Goal: Information Seeking & Learning: Learn about a topic

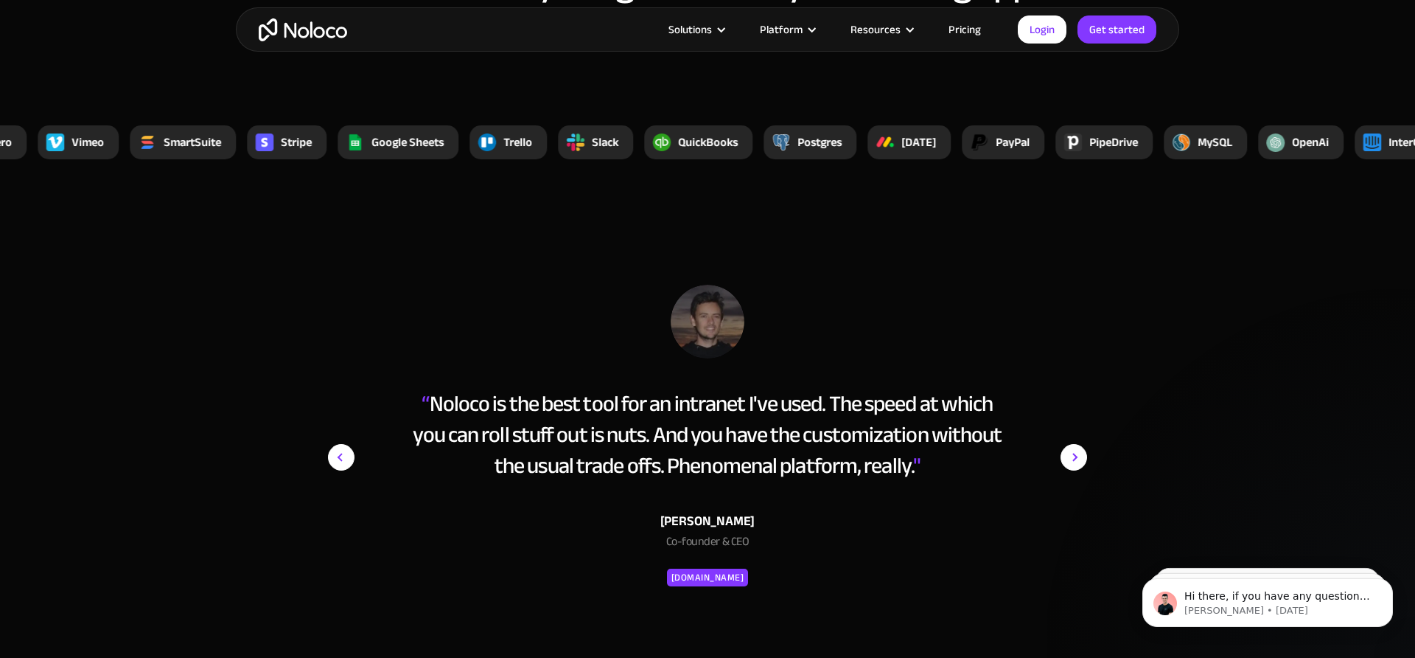
scroll to position [5702, 0]
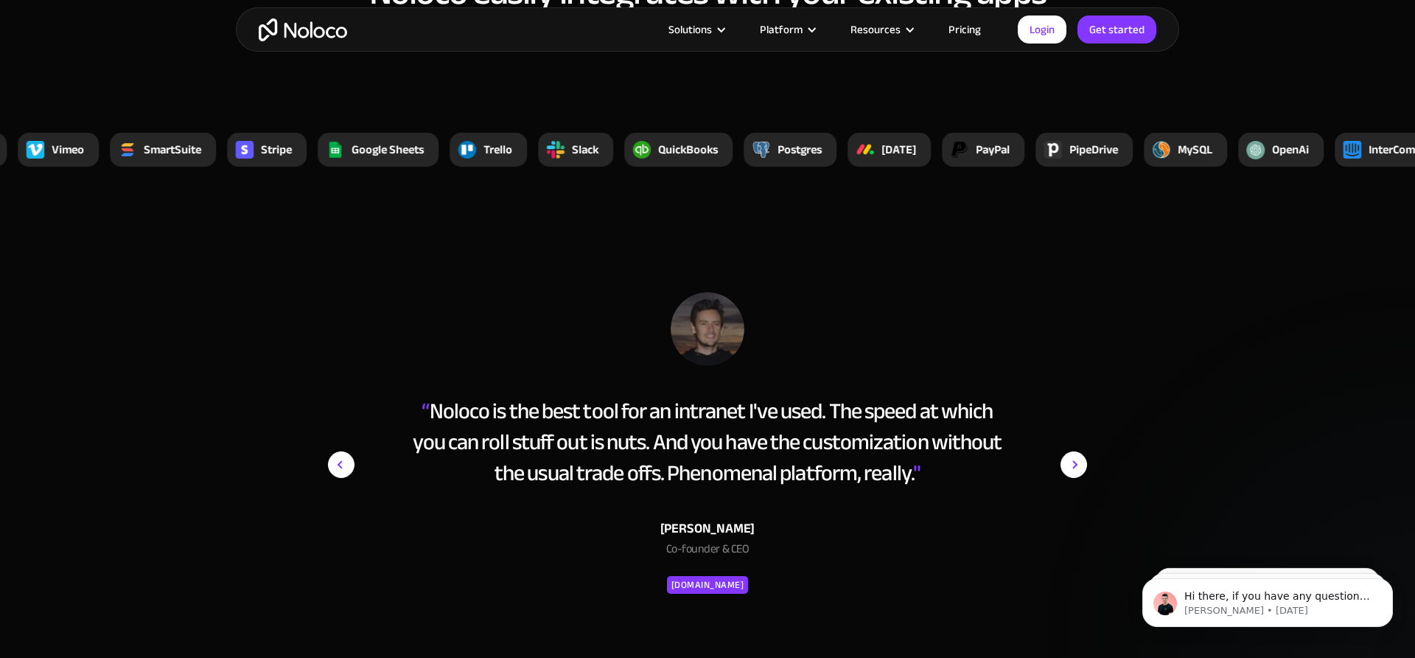
click at [1078, 455] on img "next slide" at bounding box center [1074, 464] width 27 height 345
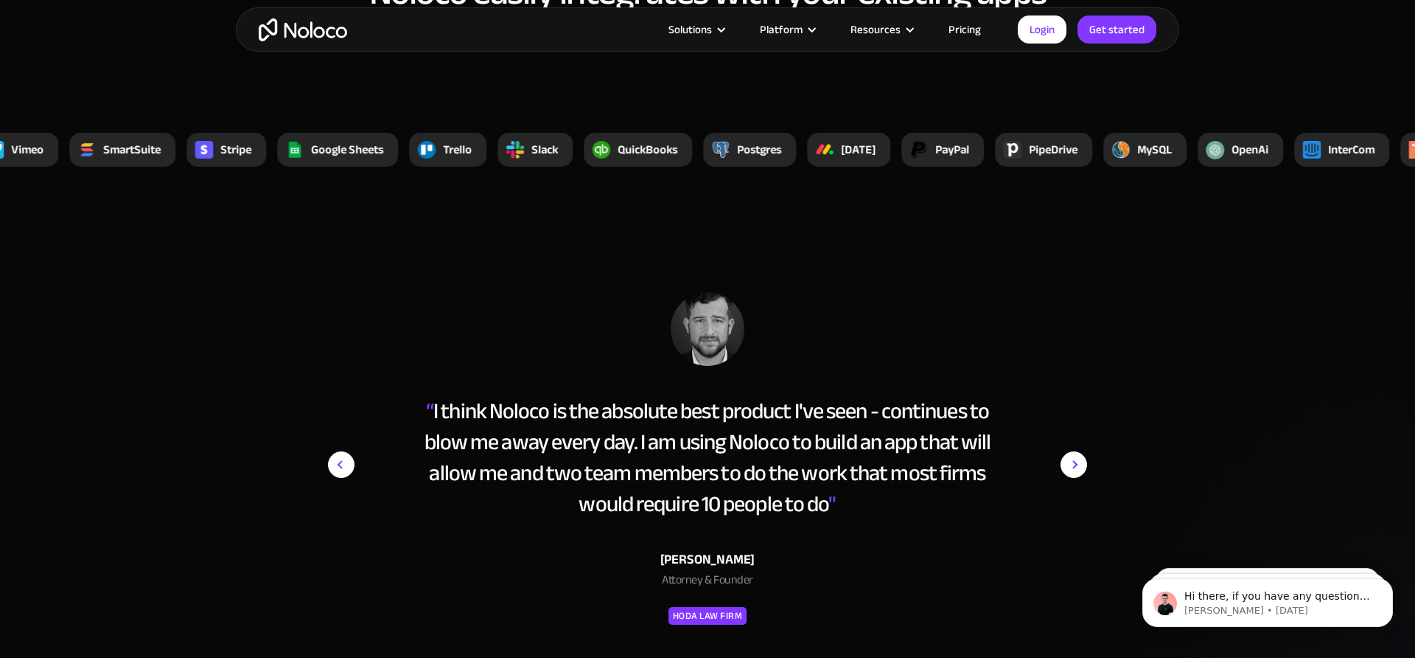
click at [1075, 469] on img "next slide" at bounding box center [1074, 464] width 27 height 345
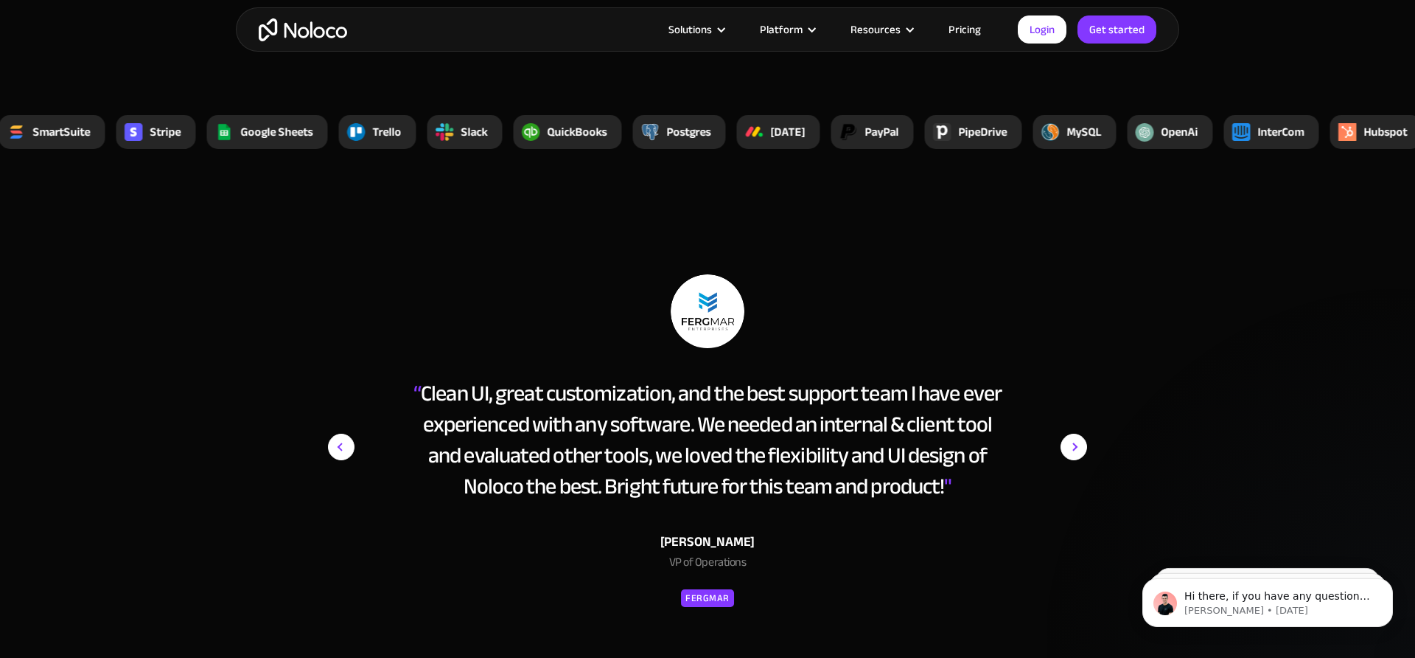
scroll to position [5722, 0]
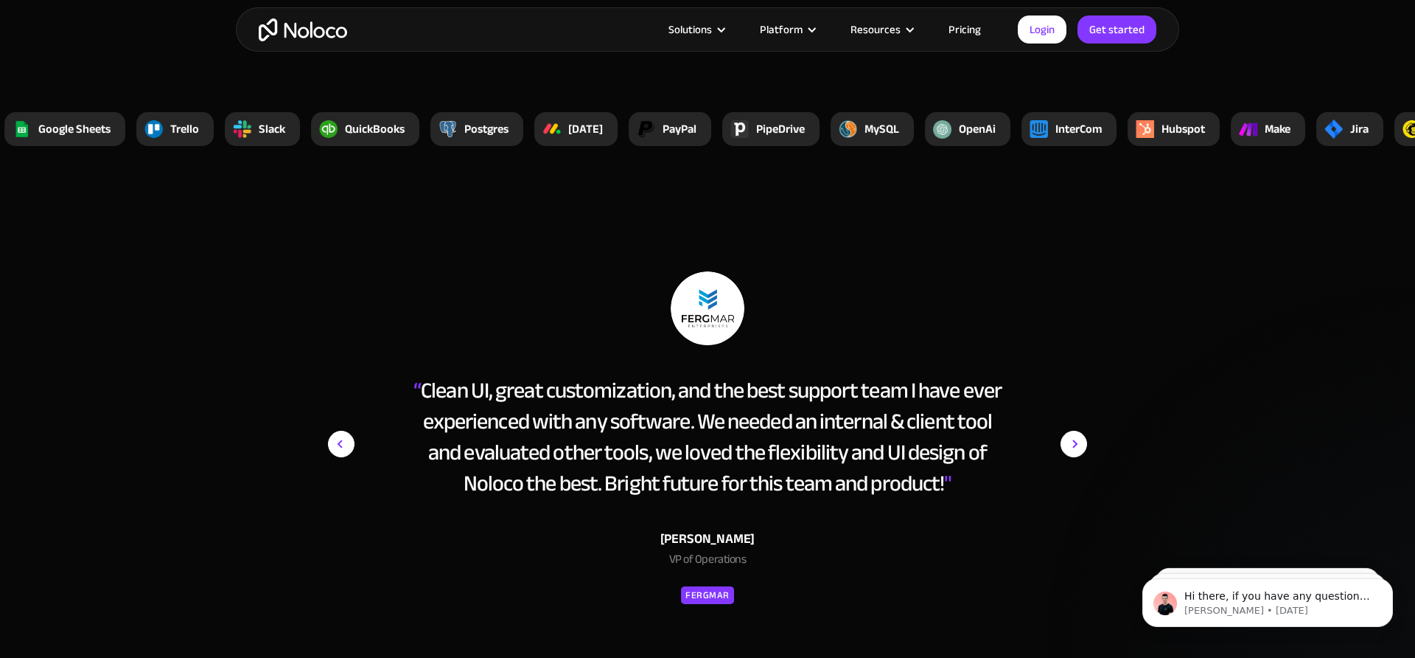
click at [1072, 441] on img "next slide" at bounding box center [1074, 443] width 27 height 345
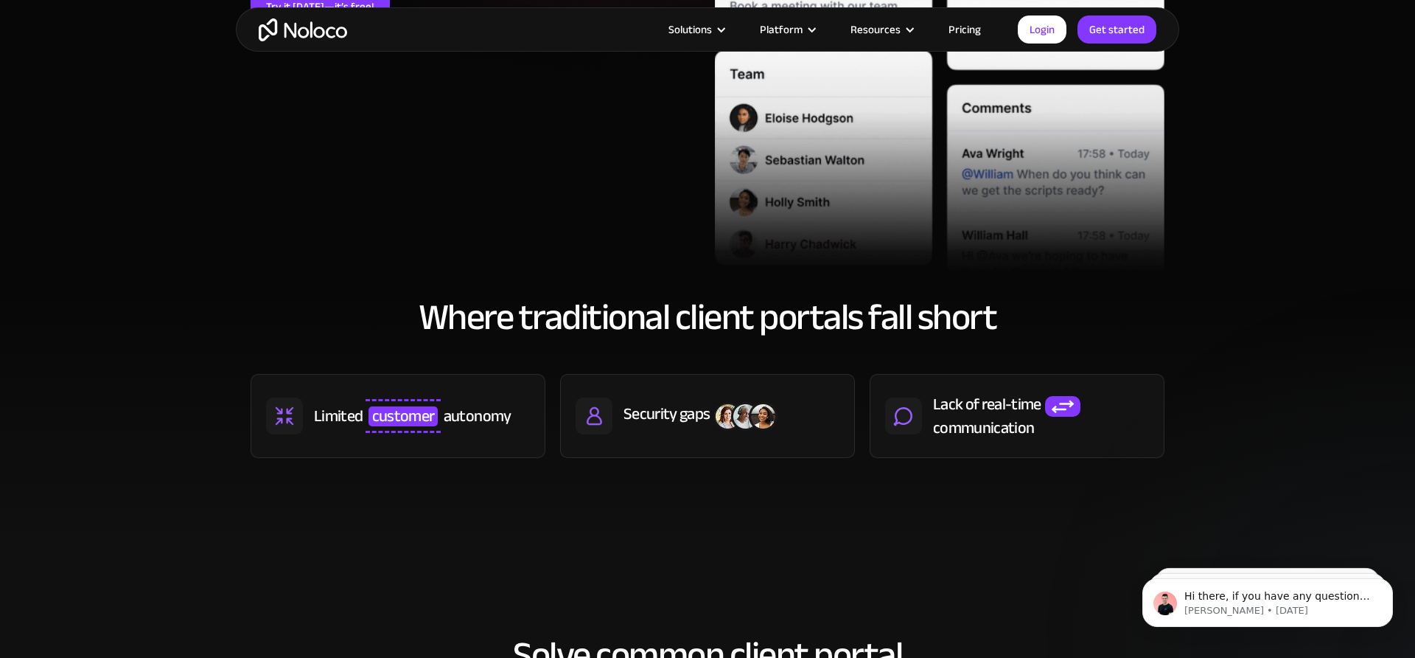
scroll to position [0, 0]
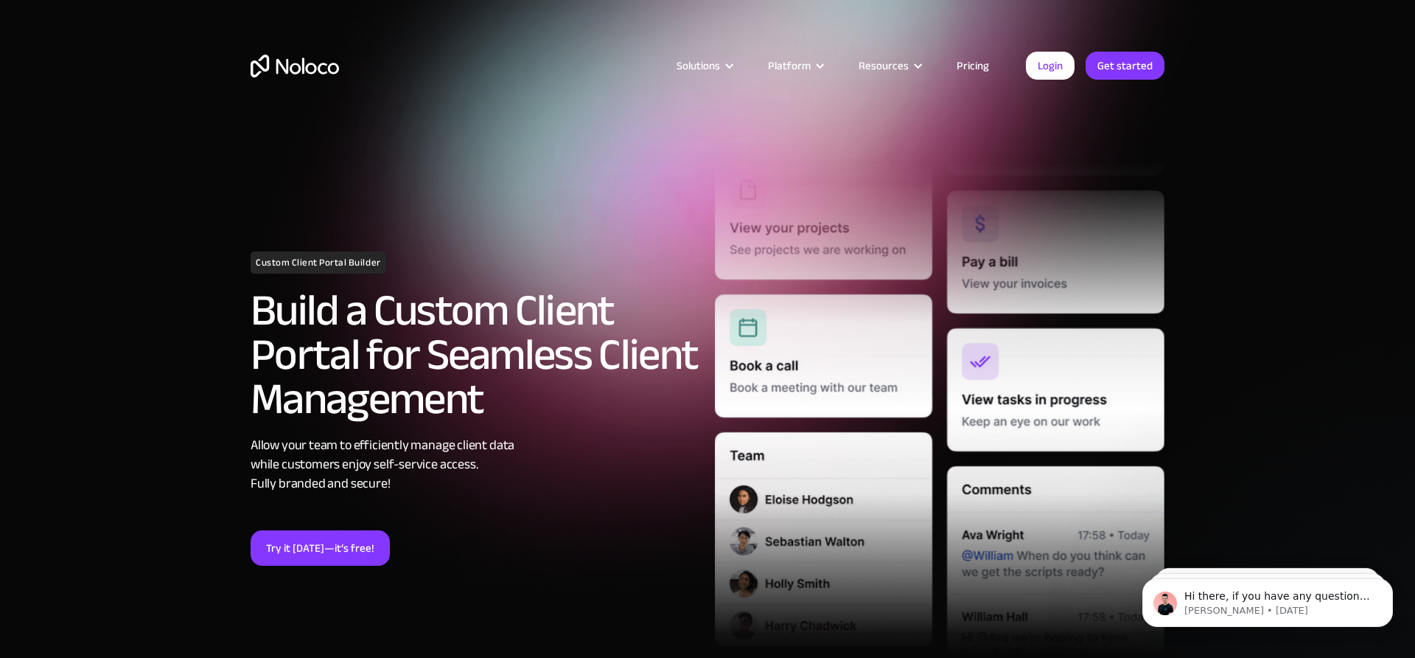
click at [296, 63] on img "home" at bounding box center [295, 66] width 88 height 23
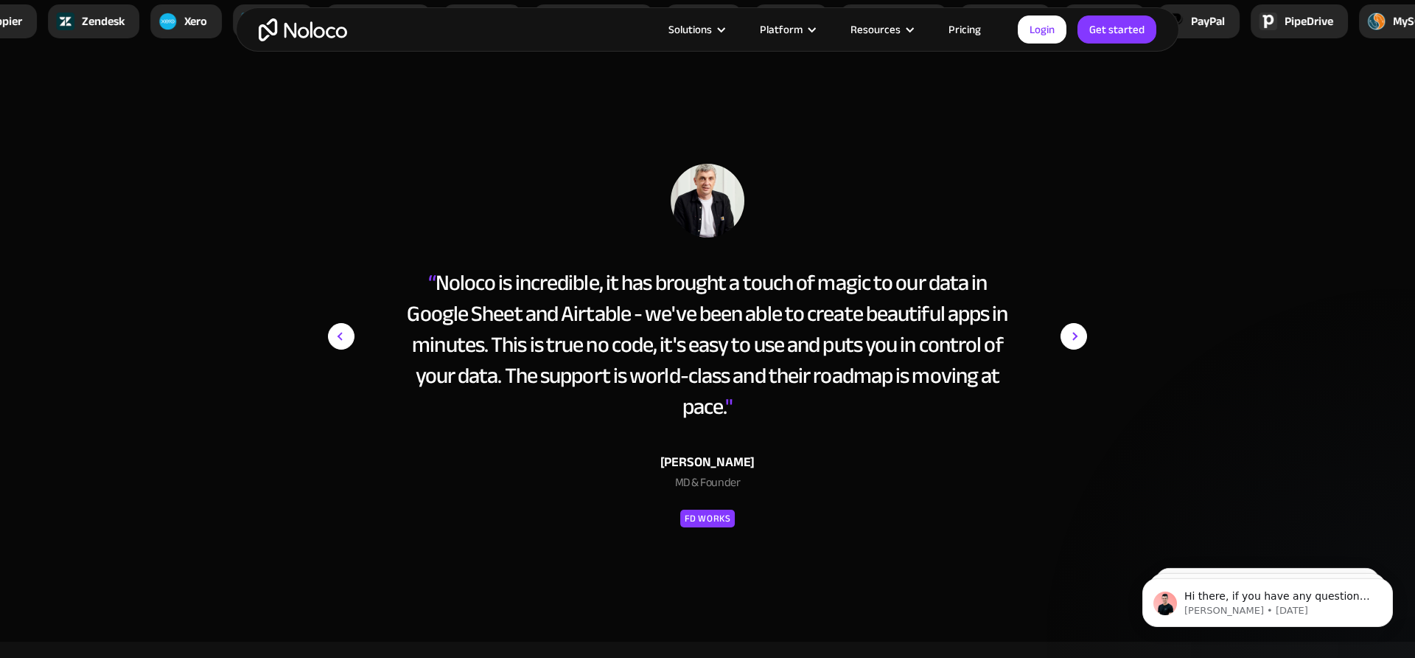
scroll to position [5843, 0]
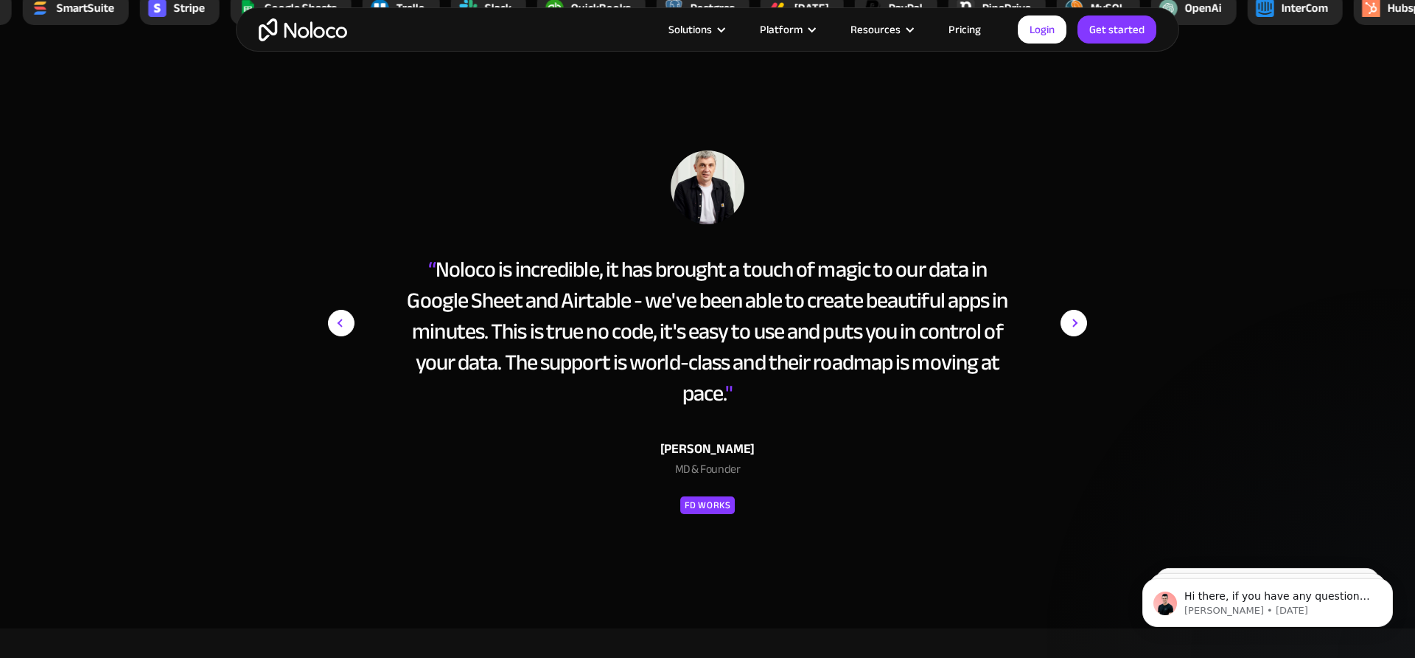
click at [1078, 313] on img "next slide" at bounding box center [1074, 322] width 27 height 345
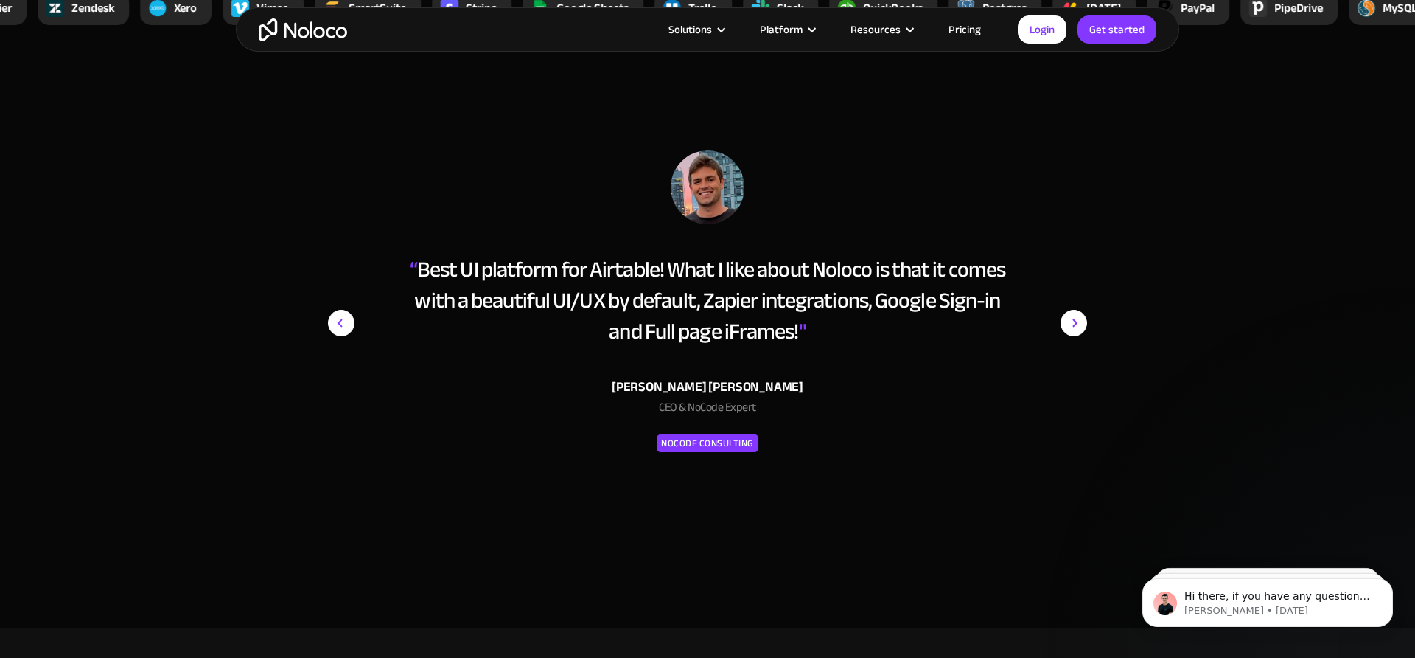
click at [1075, 320] on img "next slide" at bounding box center [1074, 322] width 27 height 345
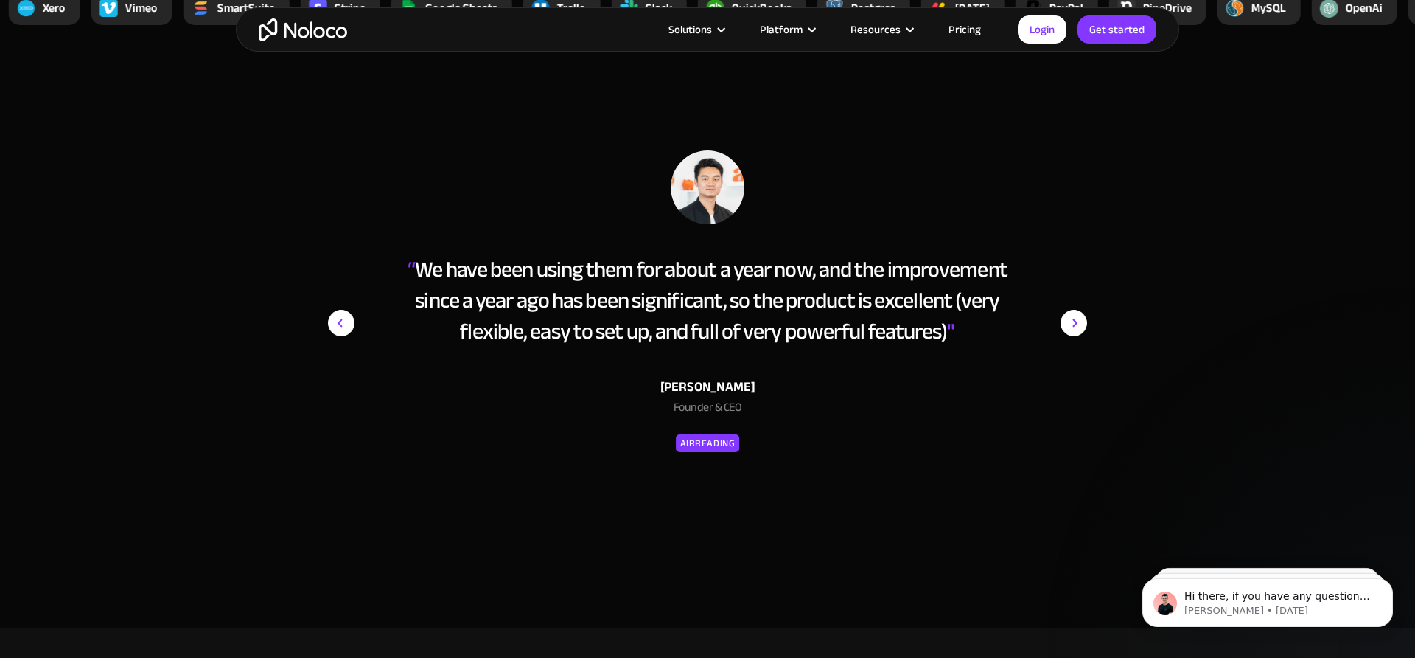
click at [1075, 320] on img "next slide" at bounding box center [1074, 322] width 27 height 345
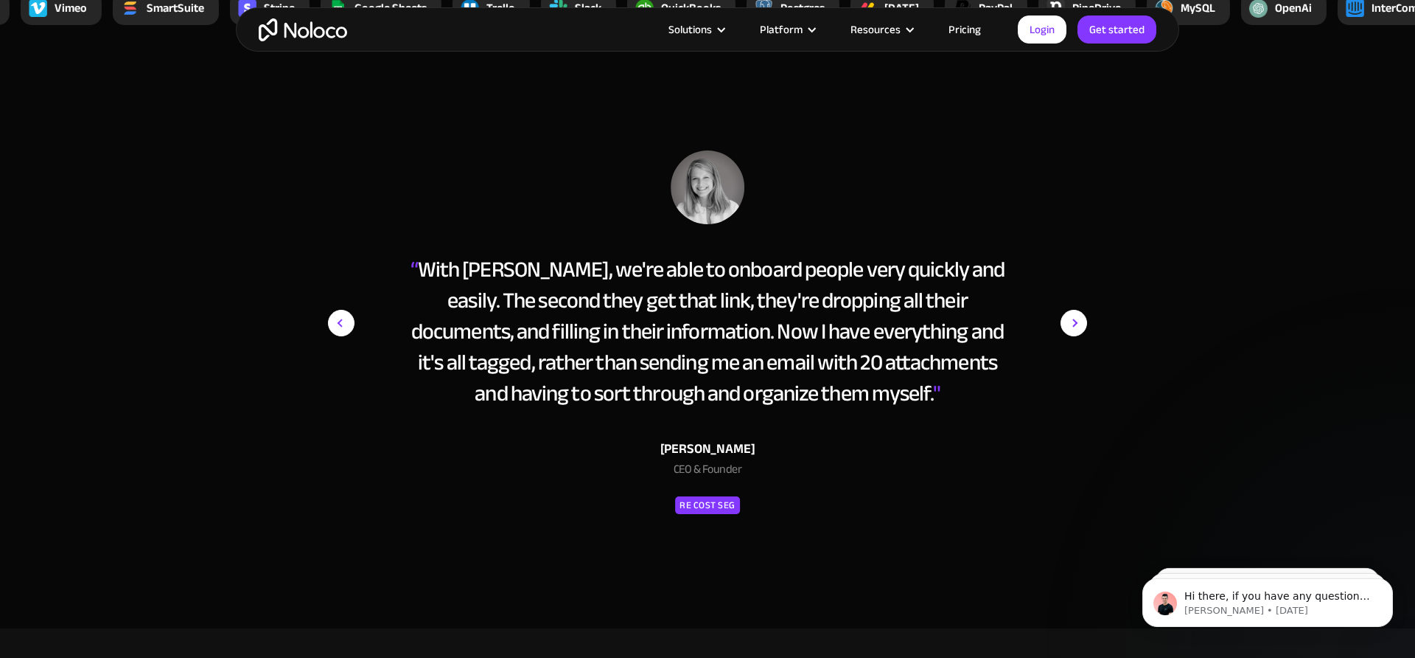
click at [1075, 320] on img "next slide" at bounding box center [1074, 322] width 27 height 345
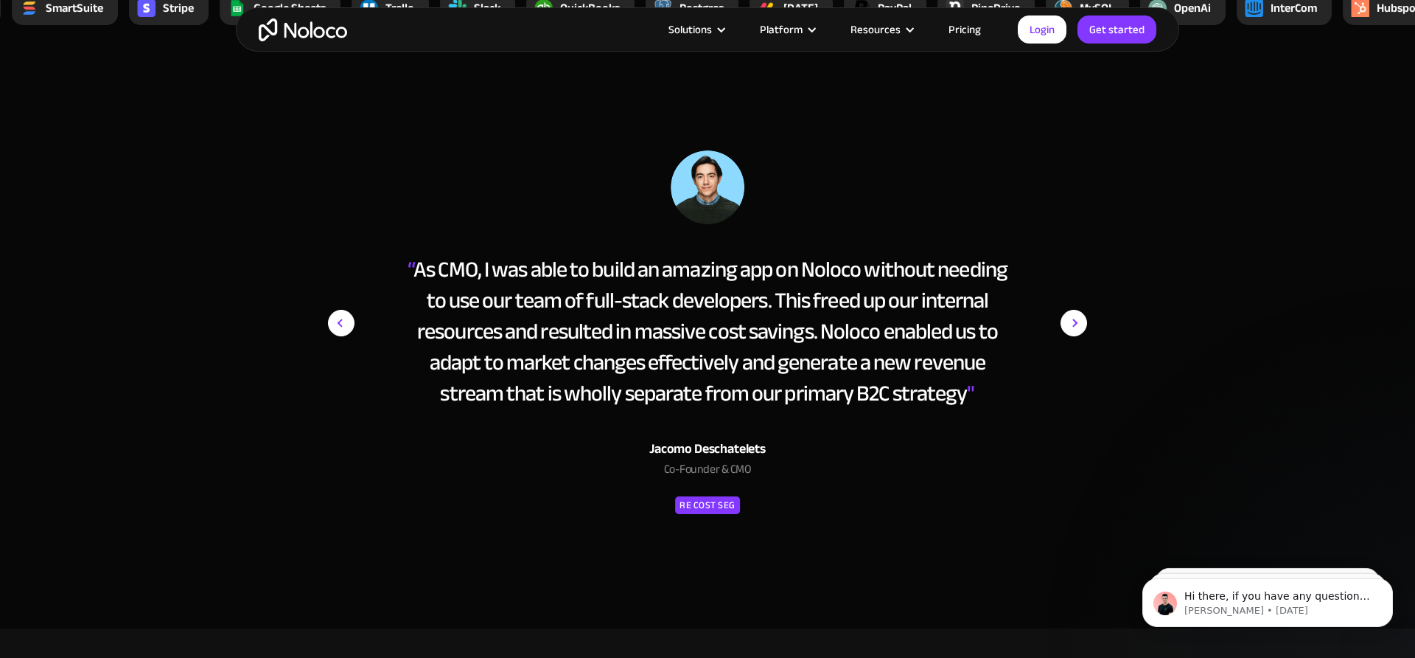
click at [702, 516] on div "“ Noloco is the best tool for an intranet I've used. The speed at which you can…" at bounding box center [707, 348] width 759 height 397
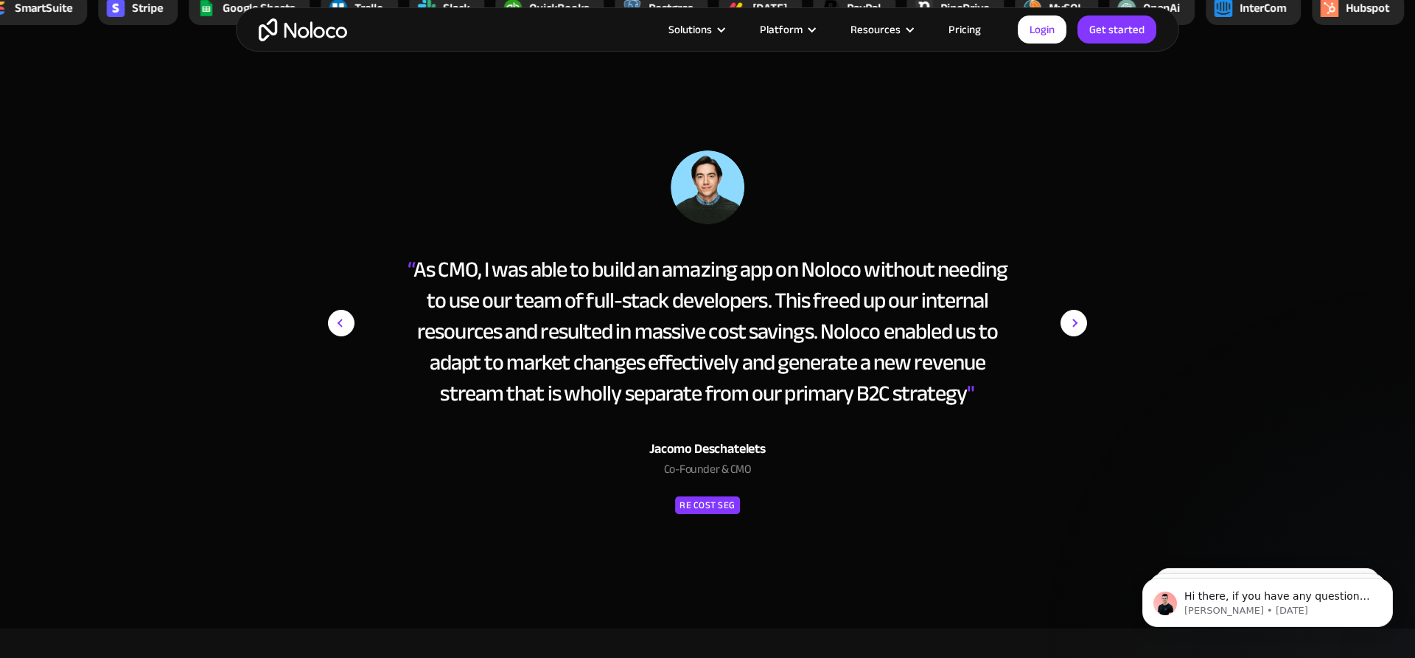
click at [1073, 335] on img "next slide" at bounding box center [1074, 322] width 27 height 345
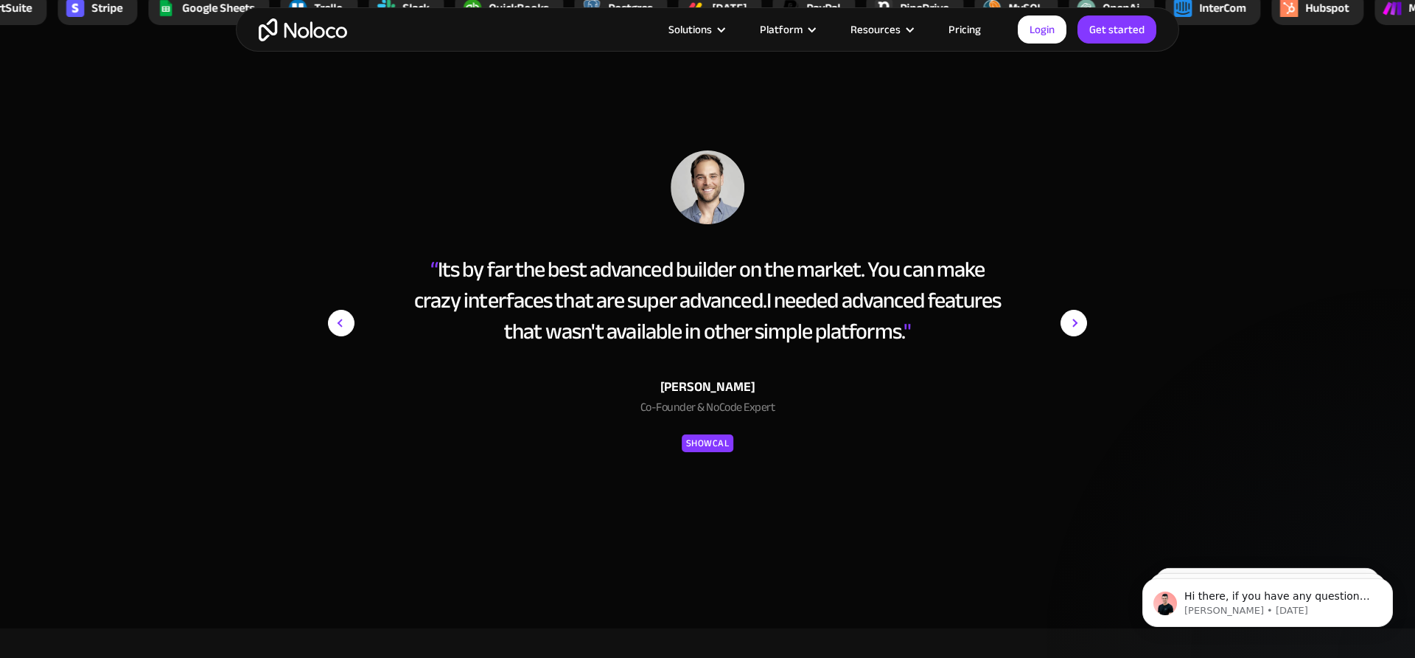
click at [1073, 332] on img "next slide" at bounding box center [1074, 322] width 27 height 345
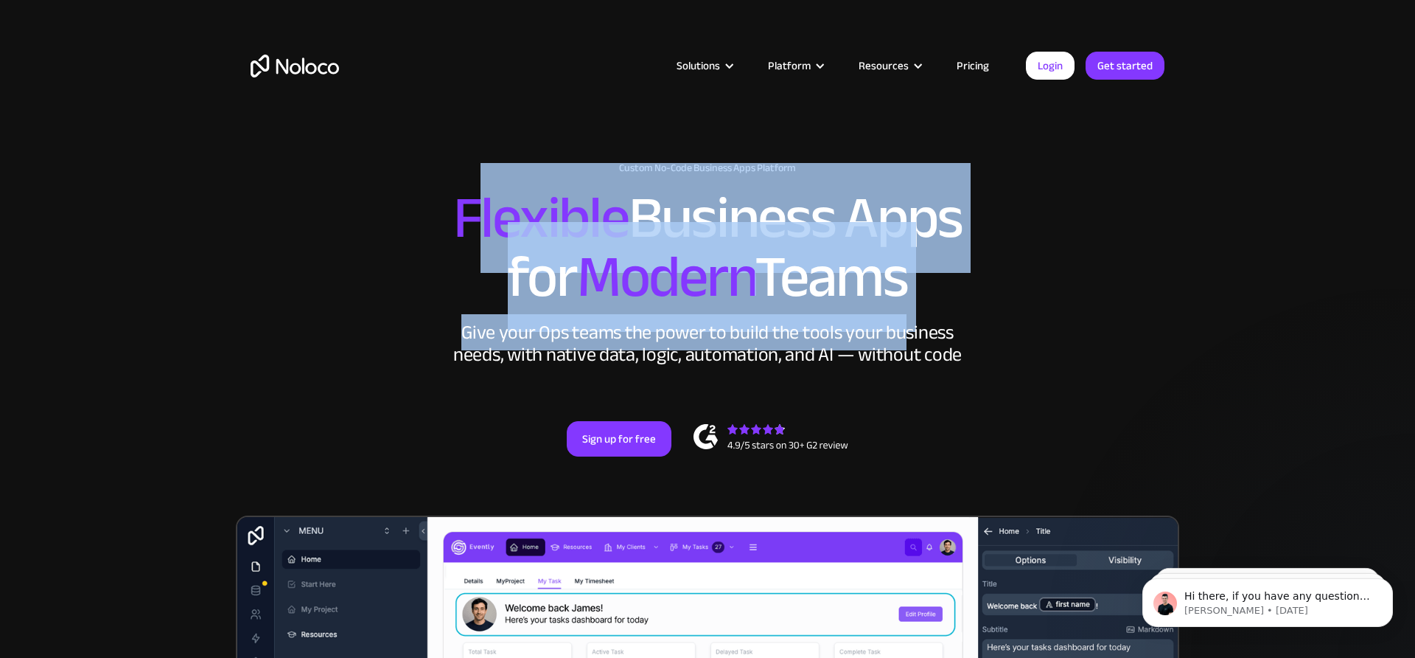
drag, startPoint x: 464, startPoint y: 198, endPoint x: 902, endPoint y: 329, distance: 457.1
click at [902, 329] on div "New: Connect Noloco to Stripe Custom No-Code Business Apps Platform Flexible Bu…" at bounding box center [708, 323] width 944 height 353
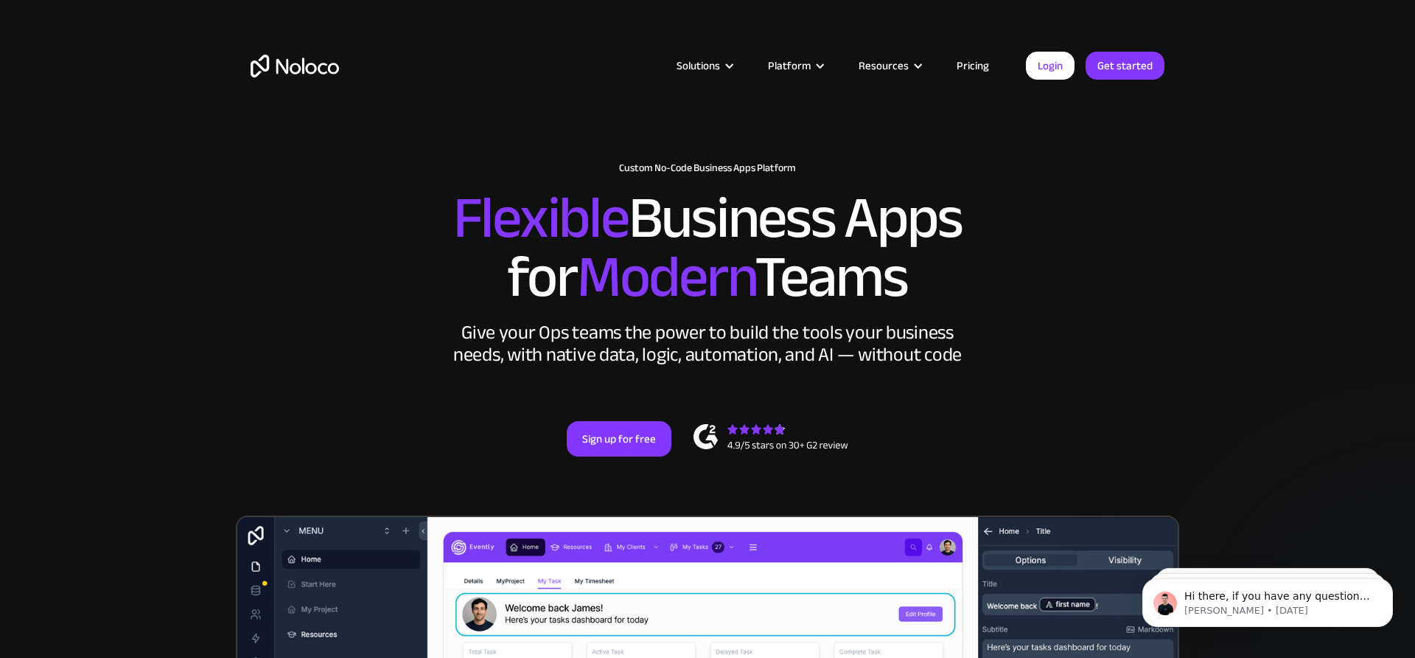
click at [901, 321] on div "Give your Ops teams the power to build the tools your business needs, with nati…" at bounding box center [708, 343] width 516 height 44
drag, startPoint x: 952, startPoint y: 299, endPoint x: 430, endPoint y: 238, distance: 525.5
click at [430, 239] on h2 "Flexible Business Apps for Modern Teams" at bounding box center [708, 248] width 914 height 118
click at [585, 347] on div "Give your Ops teams the power to build the tools your business needs, with nati…" at bounding box center [708, 343] width 516 height 44
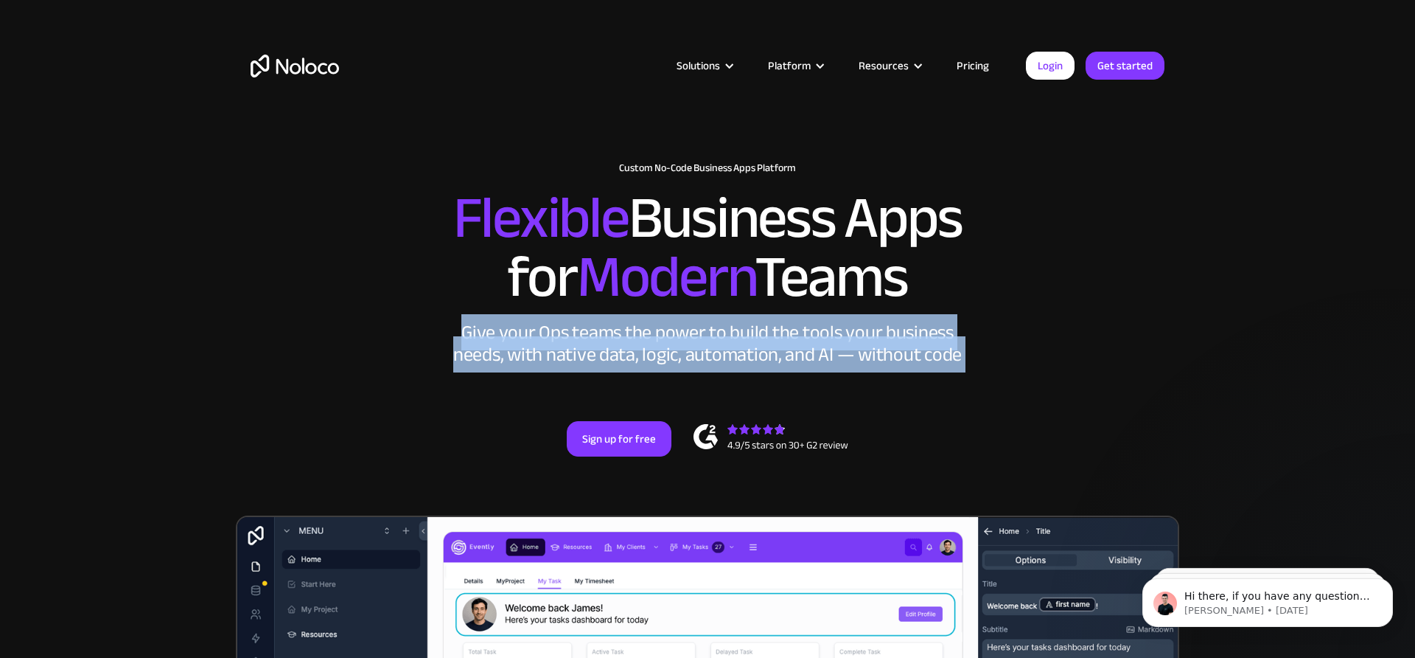
click at [585, 347] on div "Give your Ops teams the power to build the tools your business needs, with nati…" at bounding box center [708, 343] width 516 height 44
click at [522, 321] on div "Give your Ops teams the power to build the tools your business needs, with nati…" at bounding box center [708, 343] width 516 height 44
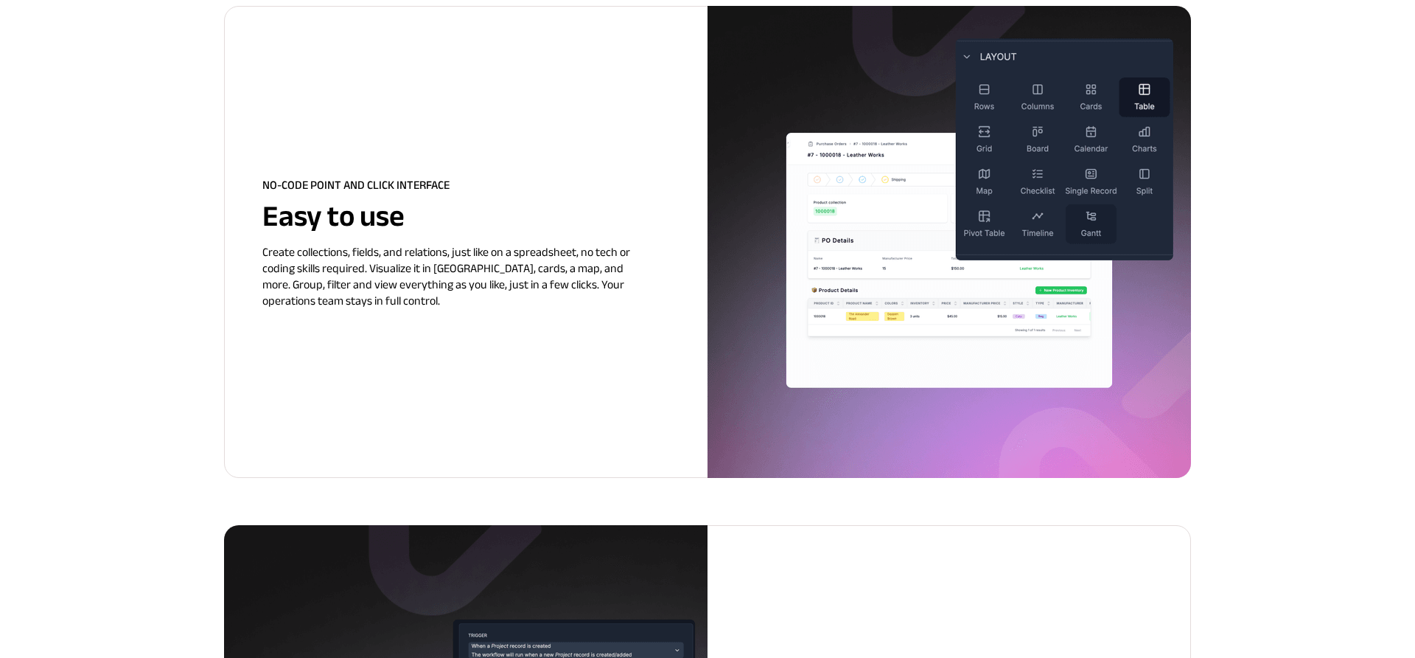
scroll to position [1658, 0]
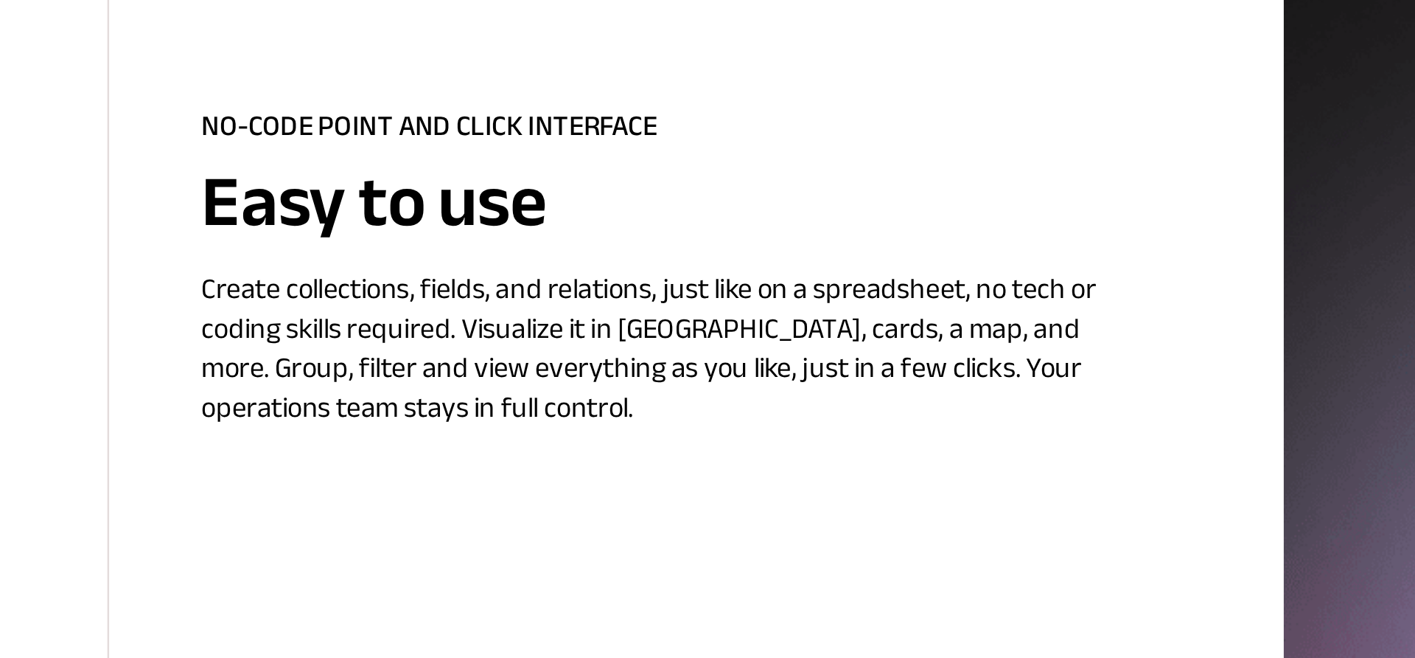
click at [356, 289] on span "Create collections, fields, and relations, just like on a spreadsheet, no tech …" at bounding box center [446, 312] width 368 height 71
click at [389, 291] on span "Create collections, fields, and relations, just like on a spreadsheet, no tech …" at bounding box center [446, 312] width 368 height 71
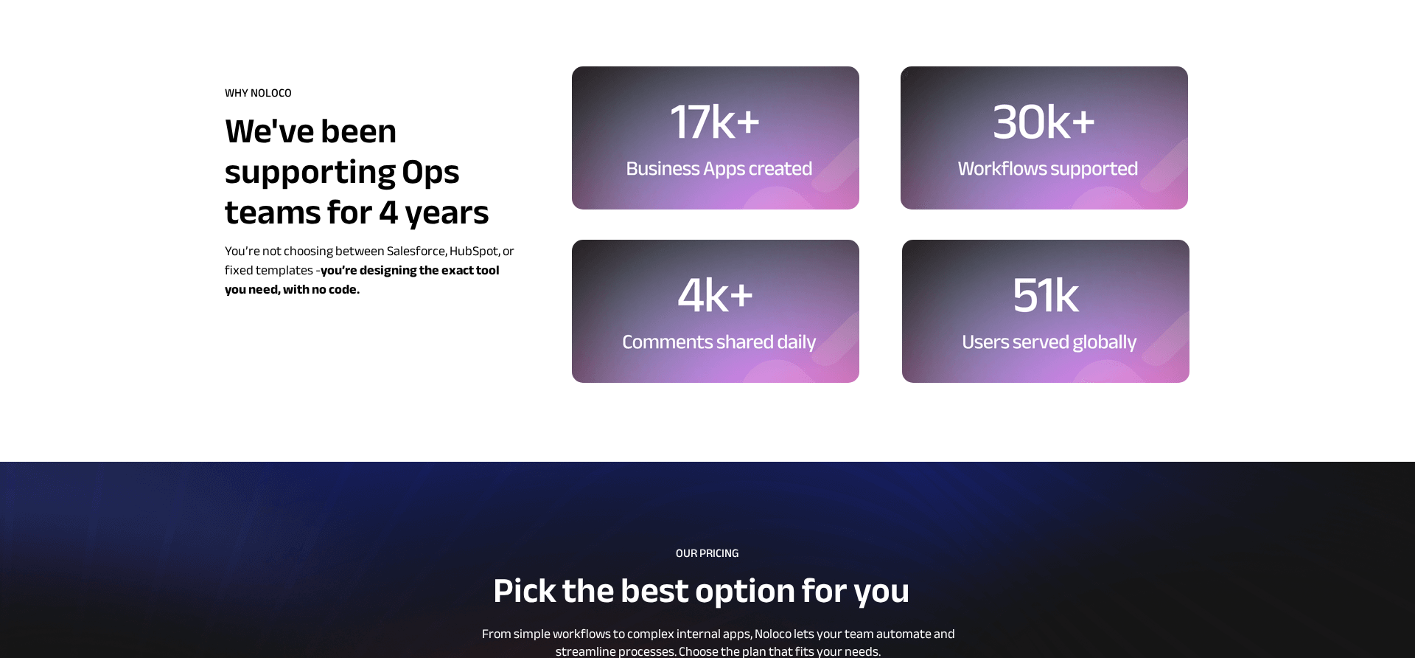
scroll to position [3774, 0]
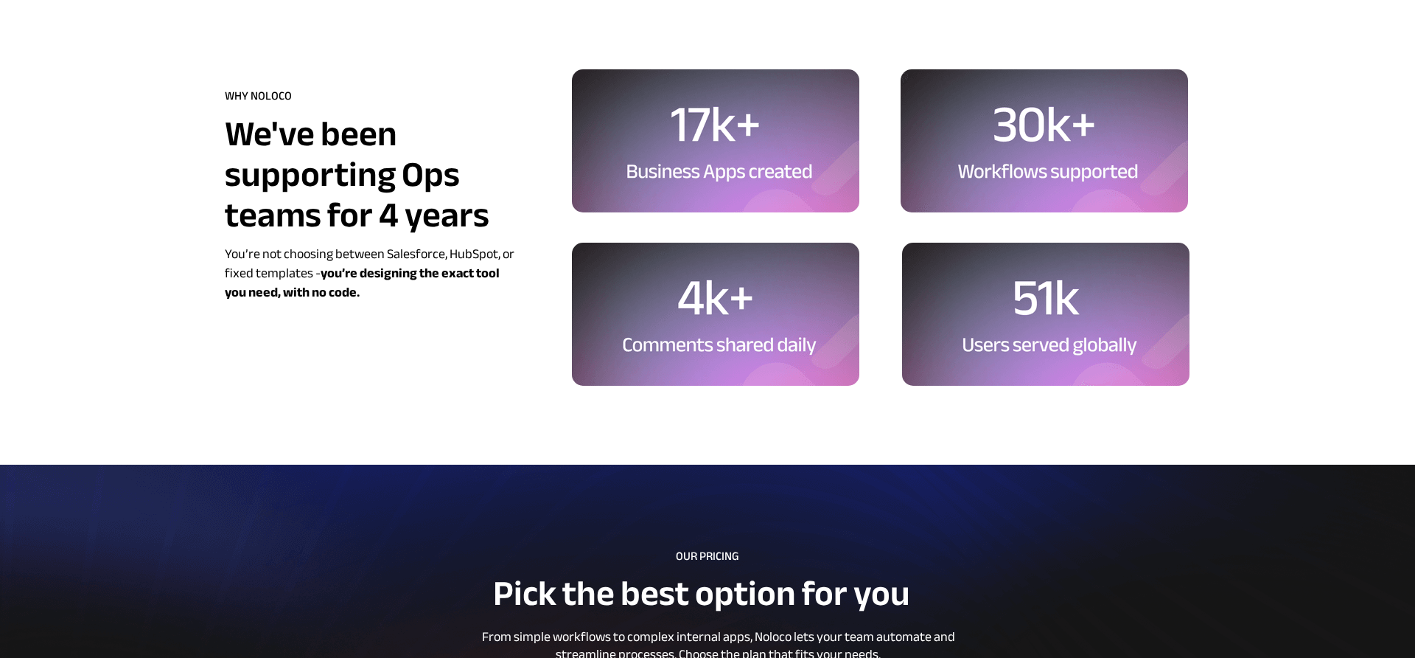
drag, startPoint x: 313, startPoint y: 276, endPoint x: 321, endPoint y: 279, distance: 9.3
click at [321, 279] on span "You’re not choosing between Salesforce, HubSpot, or fixed templates - you’re de…" at bounding box center [370, 273] width 290 height 63
click at [316, 276] on span "You’re not choosing between Salesforce, HubSpot, or fixed templates - you’re de…" at bounding box center [370, 273] width 290 height 63
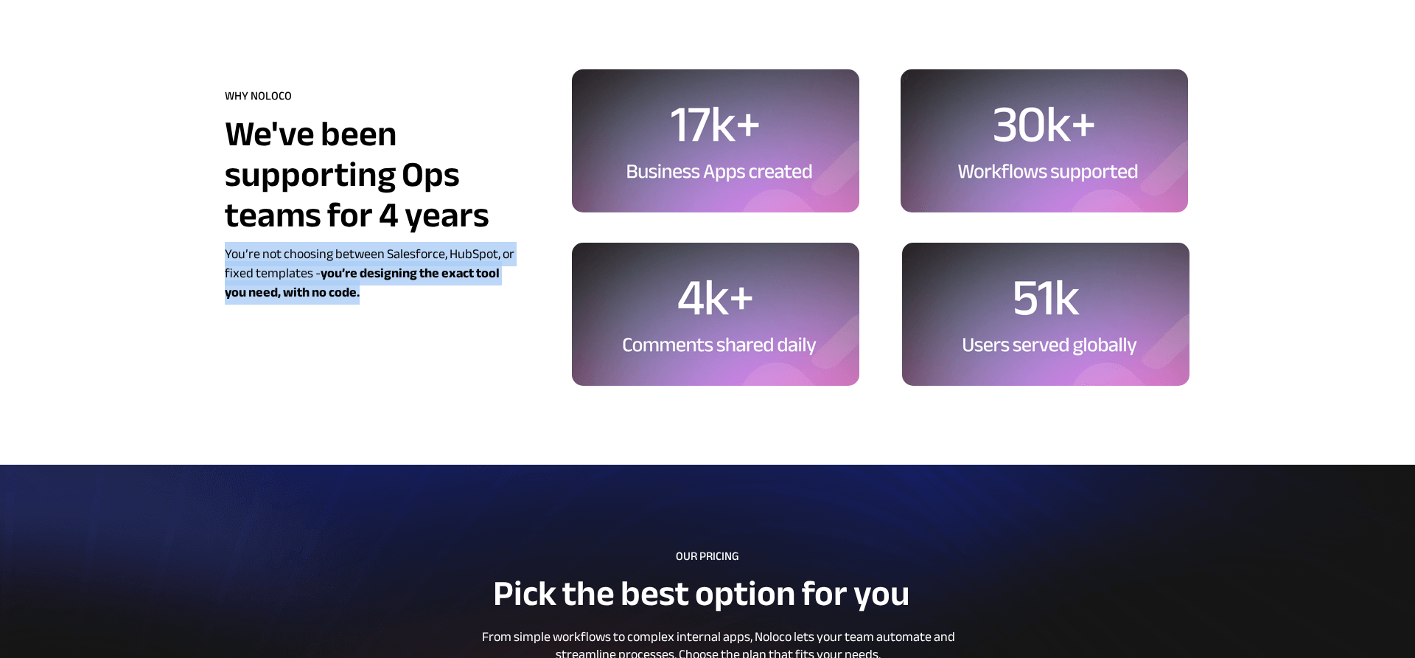
click at [316, 276] on span "You’re not choosing between Salesforce, HubSpot, or fixed templates - you’re de…" at bounding box center [370, 273] width 290 height 63
click at [320, 274] on span "You’re not choosing between Salesforce, HubSpot, or fixed templates - you’re de…" at bounding box center [370, 273] width 290 height 63
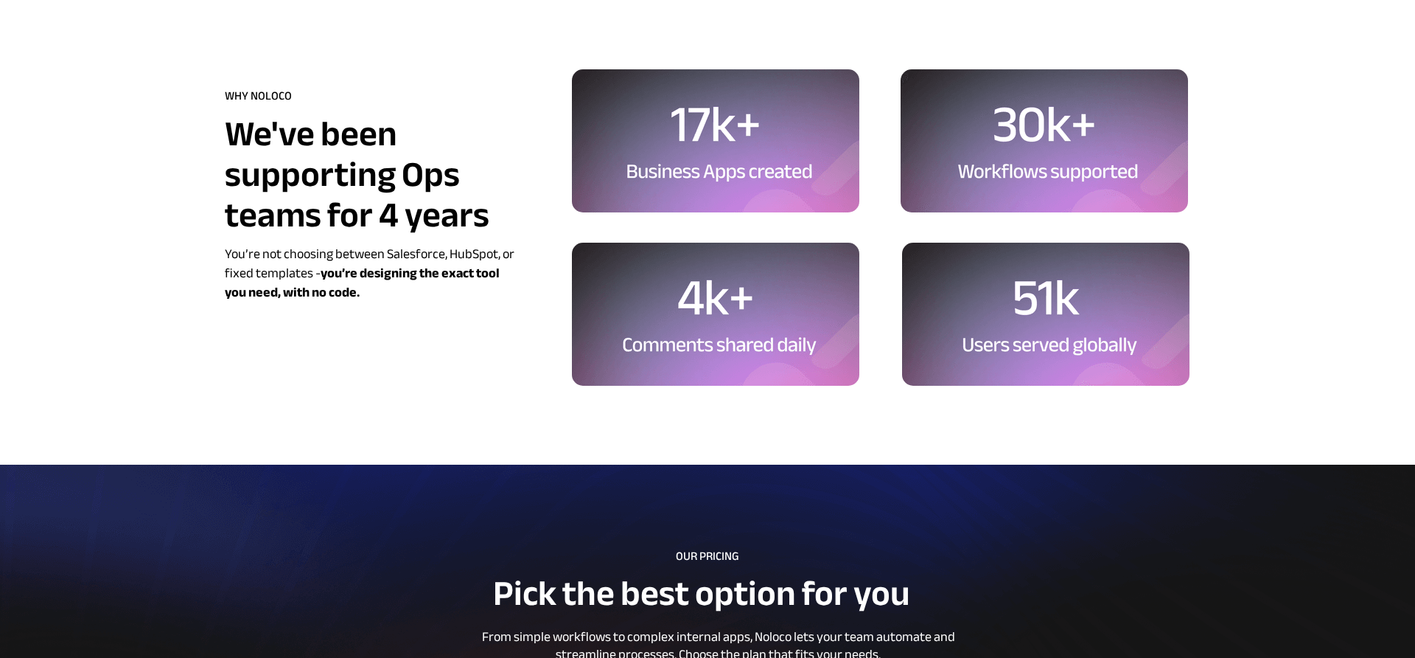
click at [320, 274] on span "You’re not choosing between Salesforce, HubSpot, or fixed templates - you’re de…" at bounding box center [370, 273] width 290 height 63
click at [316, 273] on span "You’re not choosing between Salesforce, HubSpot, or fixed templates - you’re de…" at bounding box center [370, 273] width 290 height 63
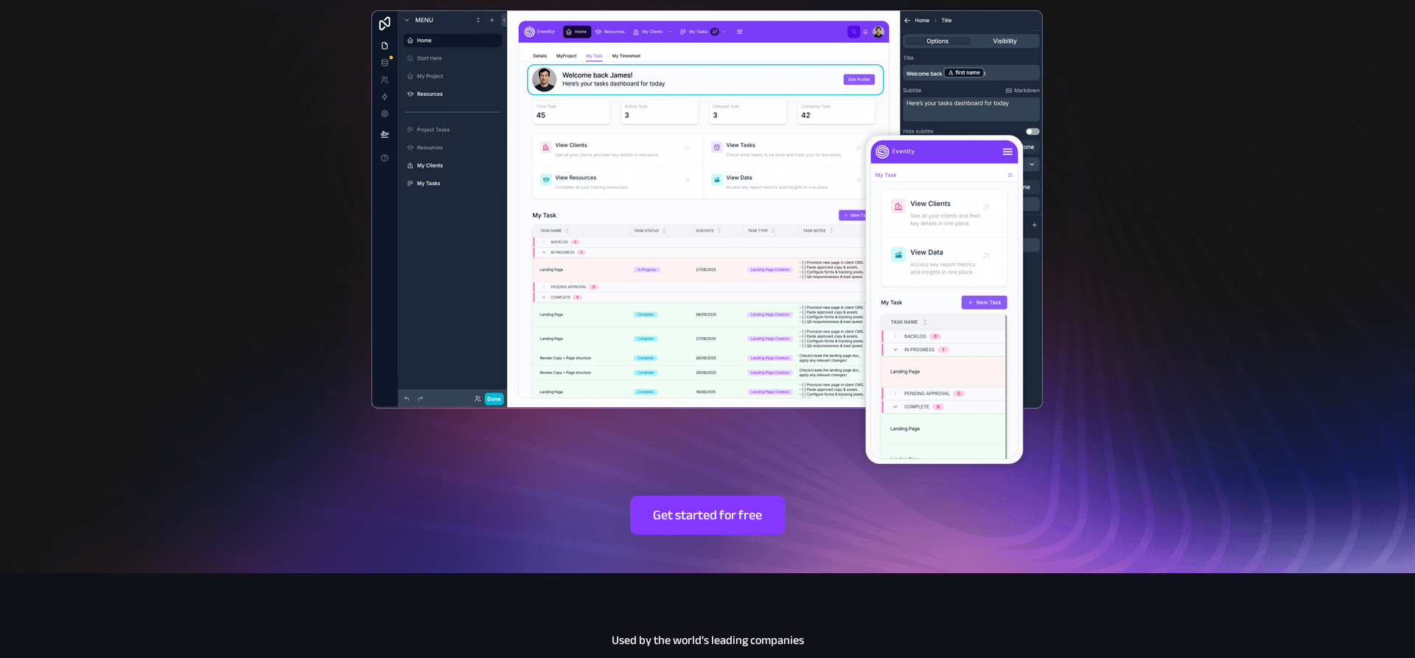
scroll to position [0, 0]
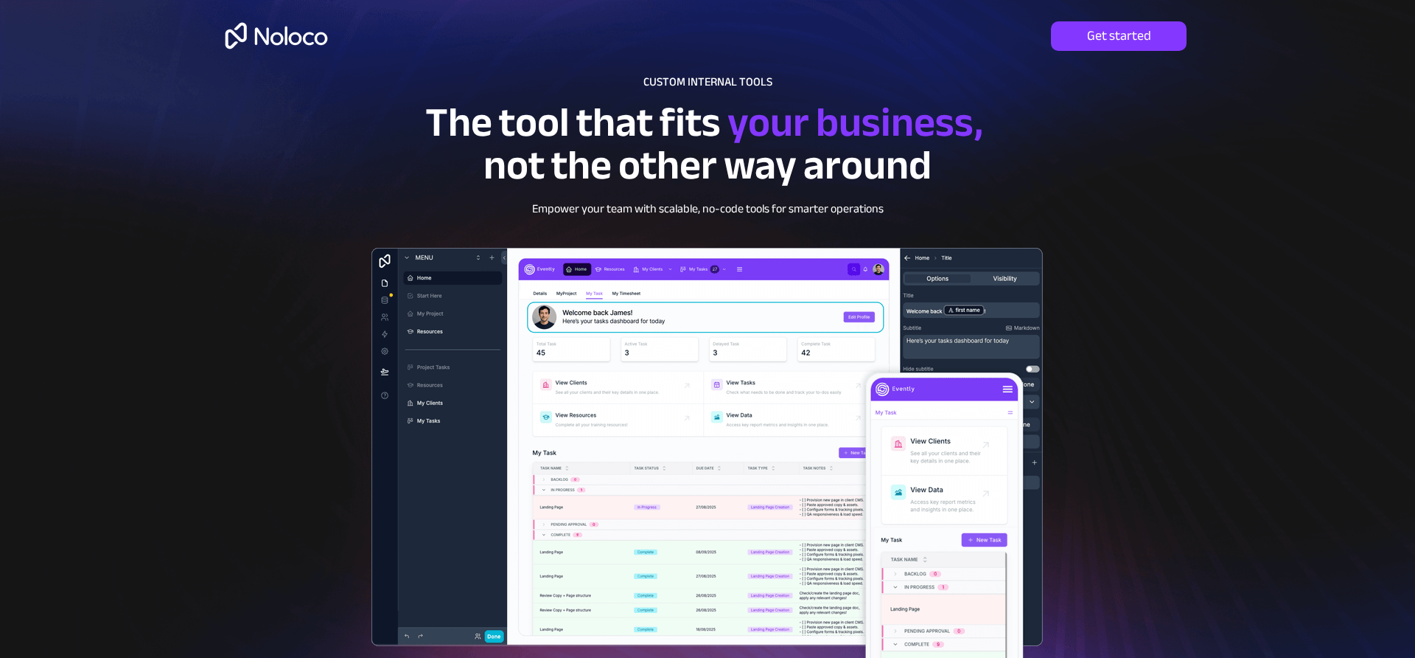
click at [243, 33] on img at bounding box center [277, 36] width 114 height 48
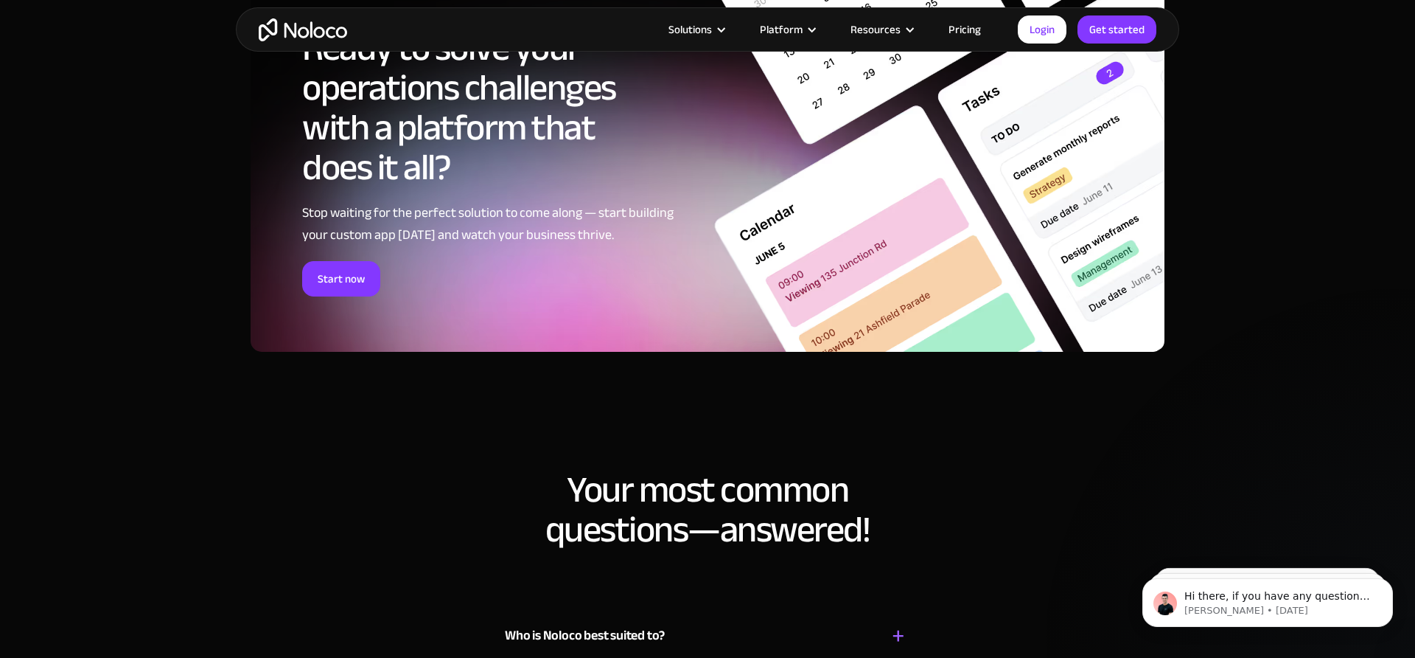
scroll to position [7236, 0]
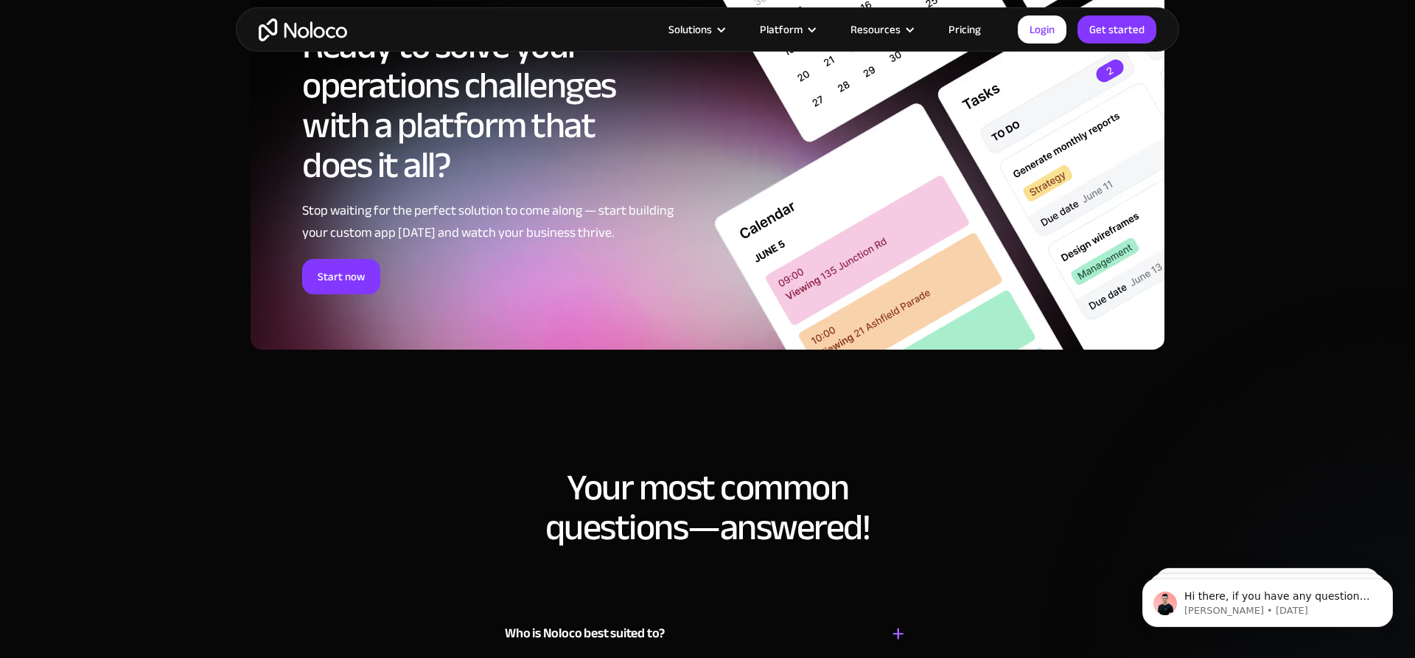
click at [730, 534] on h2 "Your most common questions—answered!" at bounding box center [707, 507] width 1415 height 80
drag, startPoint x: 708, startPoint y: 524, endPoint x: 685, endPoint y: 523, distance: 23.6
click at [685, 523] on h2 "Your most common questions—answered!" at bounding box center [707, 507] width 1415 height 80
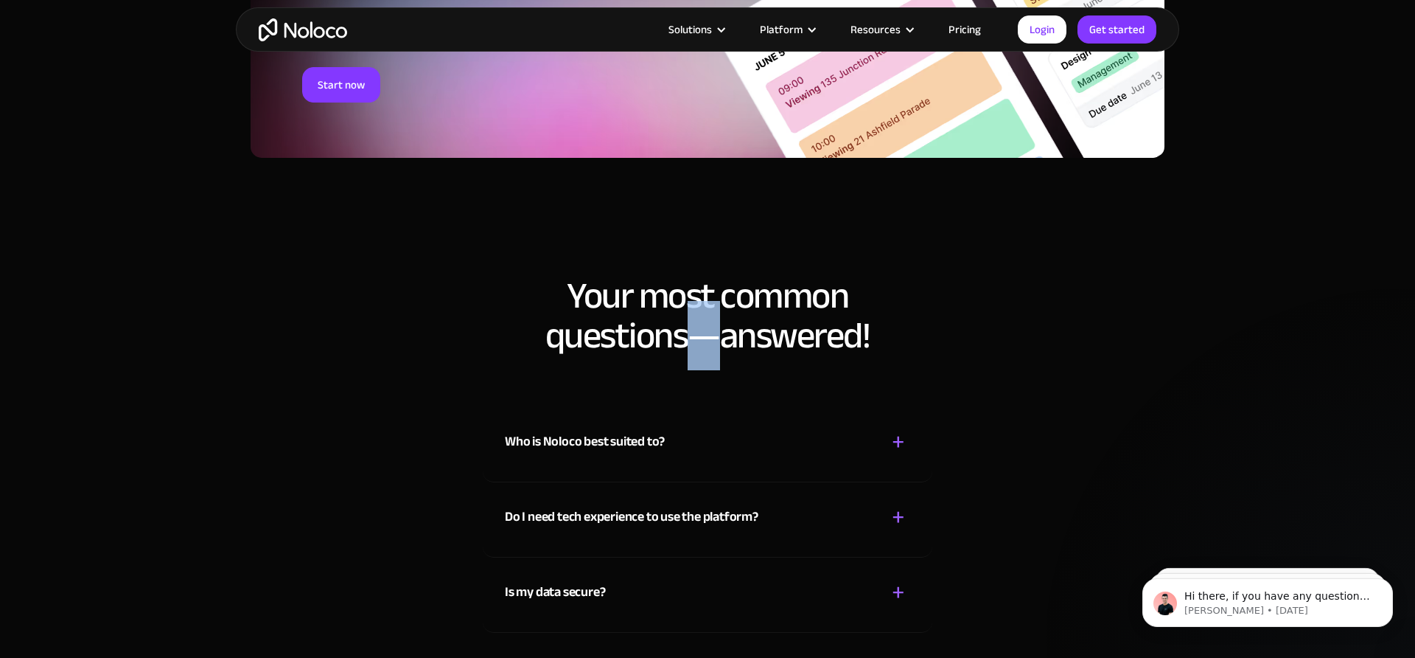
scroll to position [7429, 0]
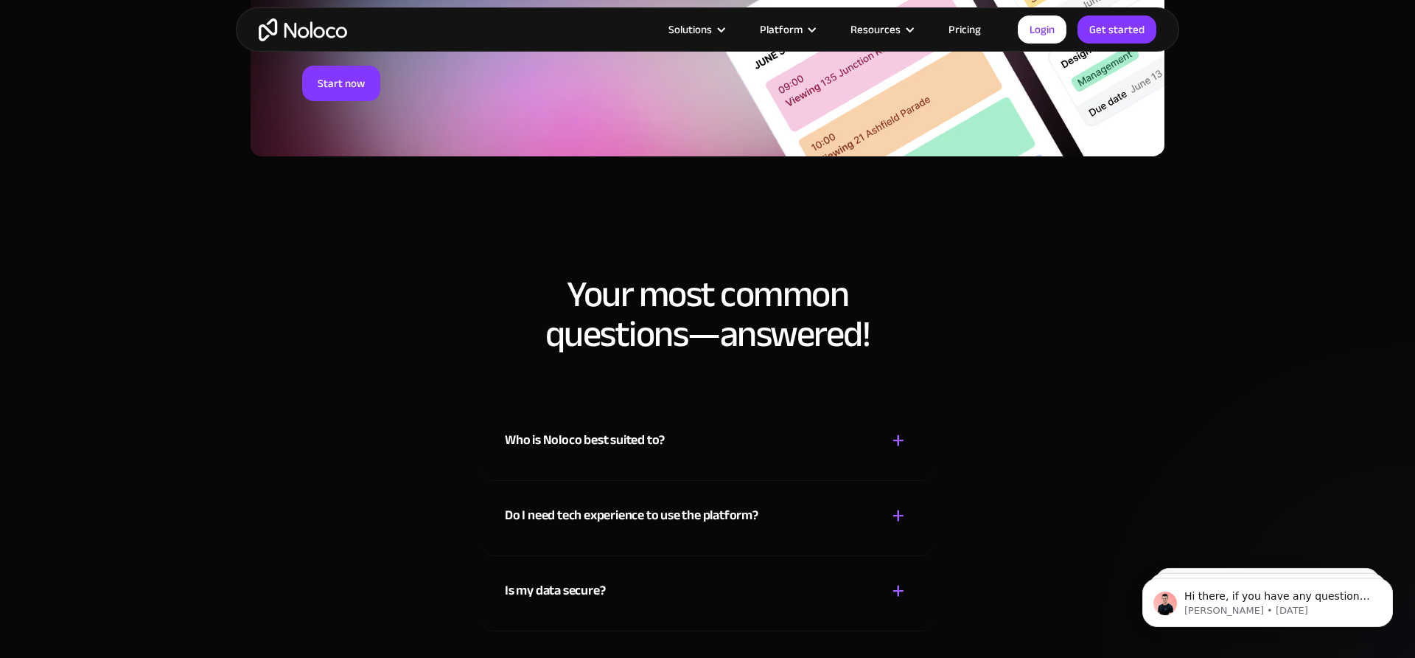
click at [624, 354] on h2 "Your most common questions—answered!" at bounding box center [707, 314] width 1415 height 80
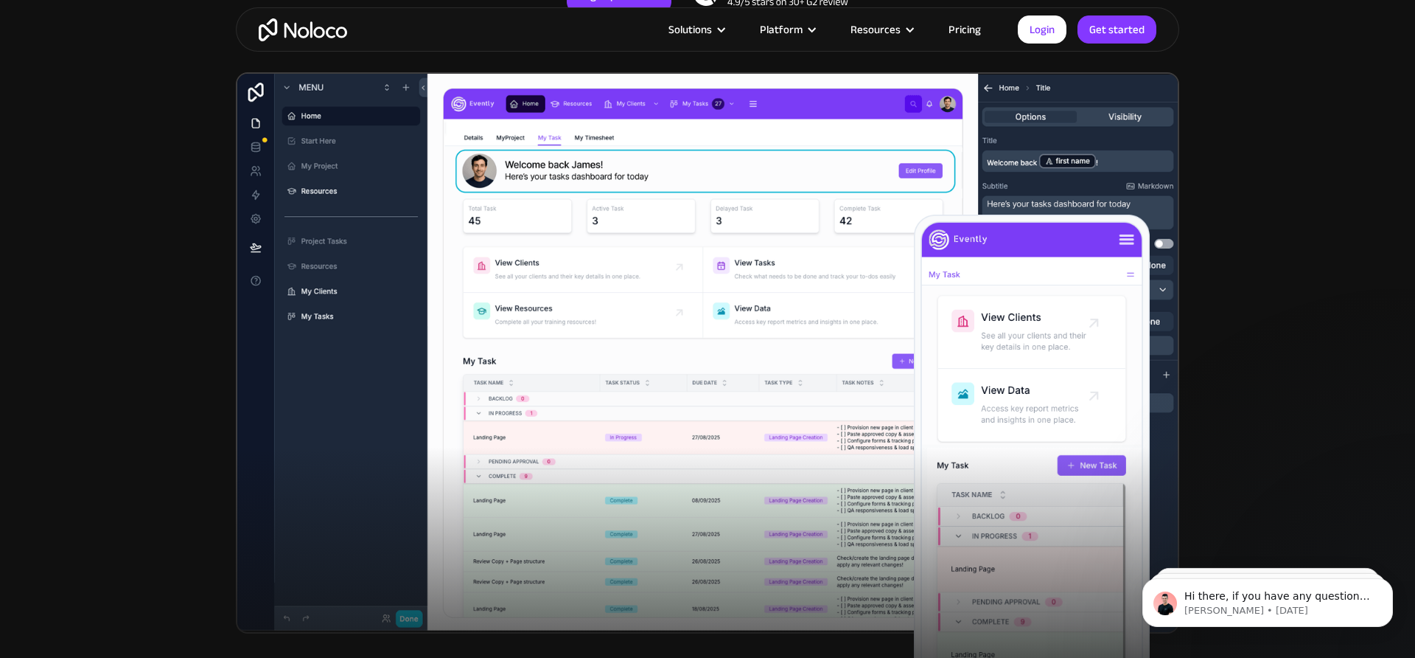
scroll to position [0, 0]
